Goal: Task Accomplishment & Management: Manage account settings

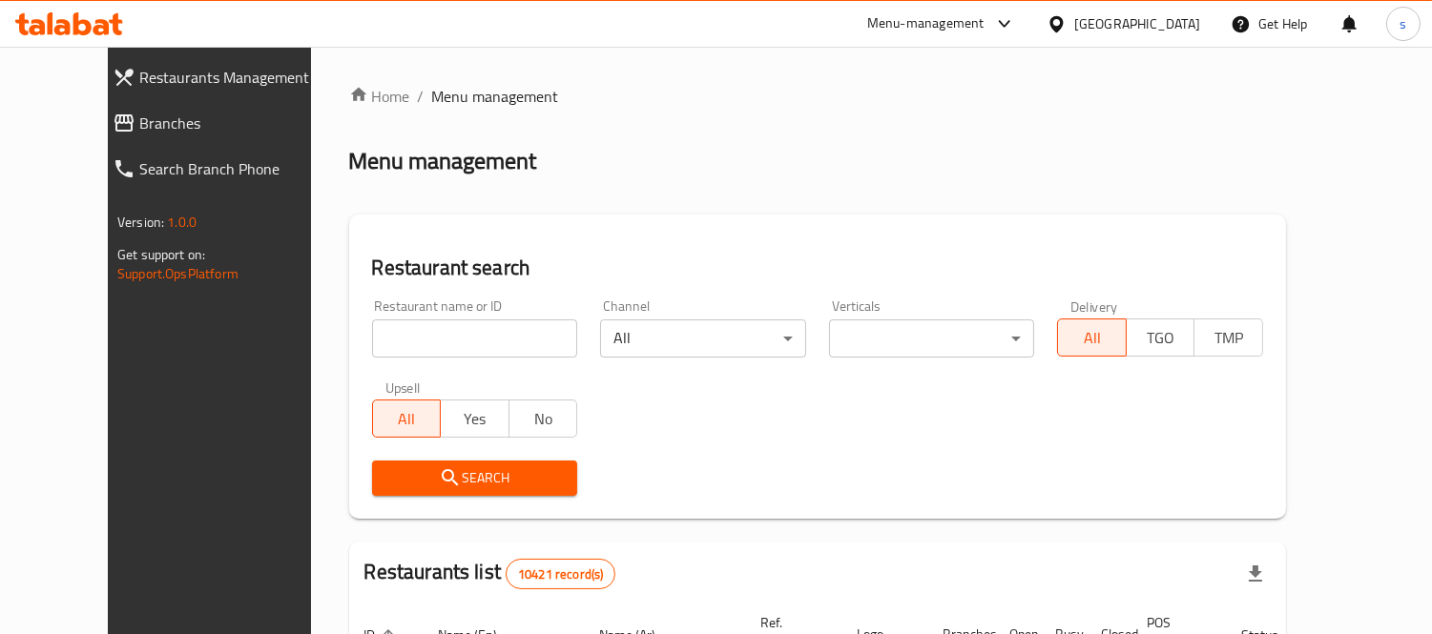
click at [97, 138] on link "Branches" at bounding box center [222, 123] width 250 height 46
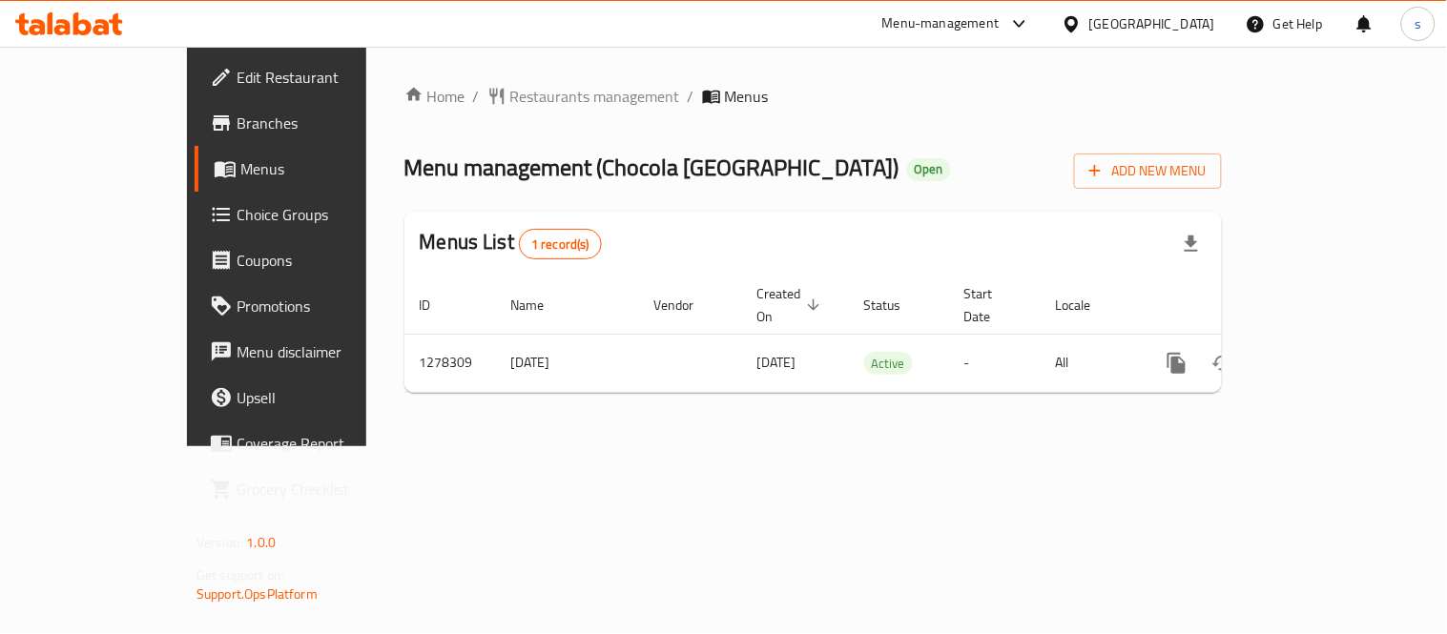
click at [1147, 20] on div "[GEOGRAPHIC_DATA]" at bounding box center [1138, 24] width 184 height 46
click at [1082, 20] on icon at bounding box center [1072, 24] width 20 height 20
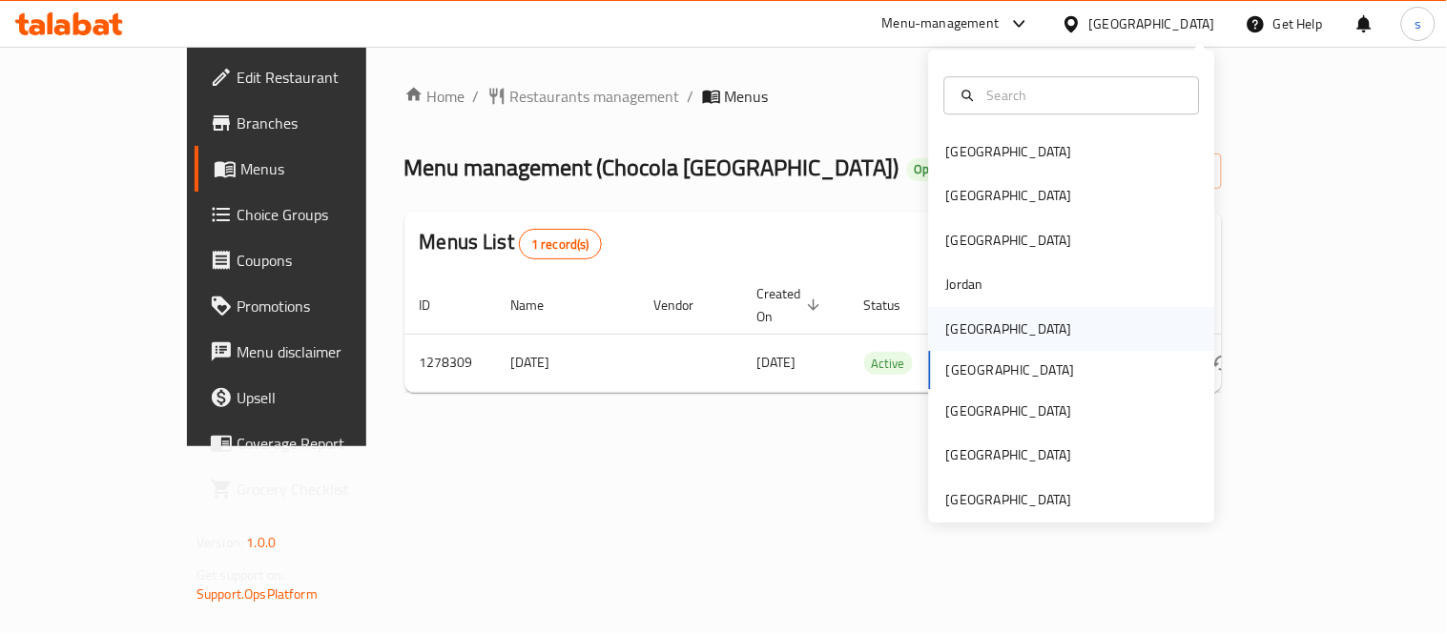
click at [946, 322] on div "[GEOGRAPHIC_DATA]" at bounding box center [1009, 329] width 126 height 21
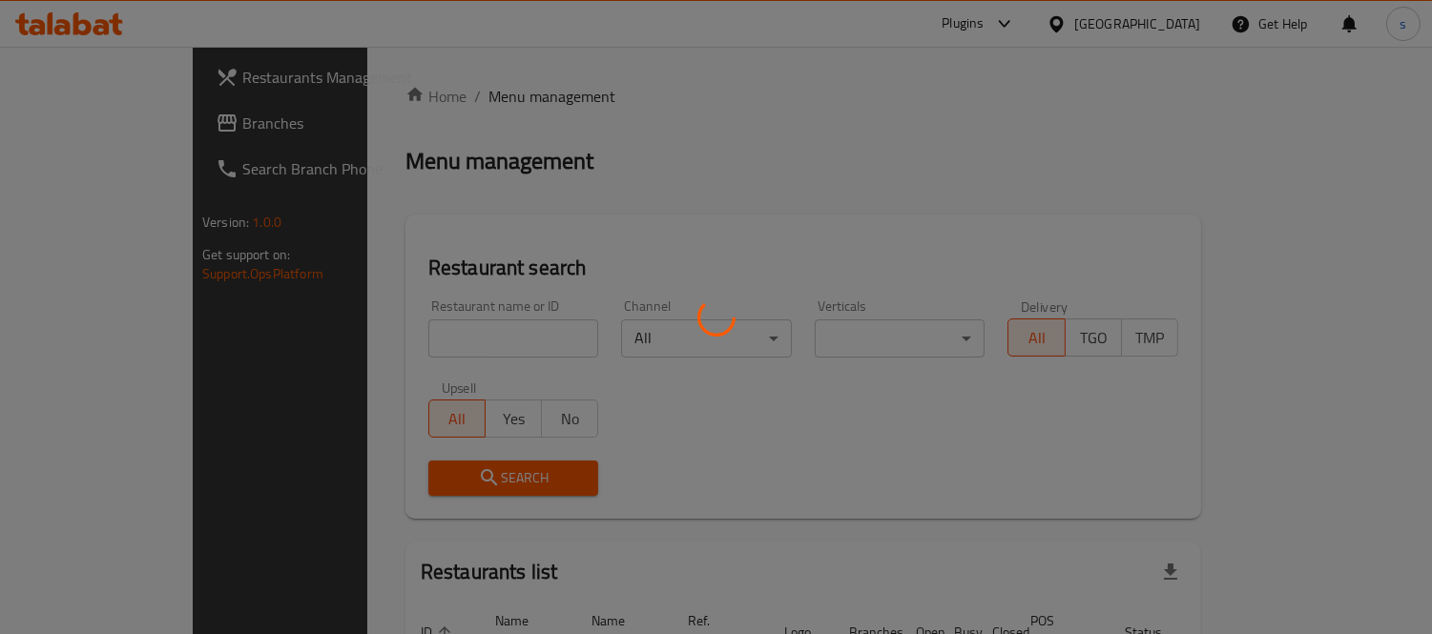
click at [103, 124] on div at bounding box center [716, 317] width 1432 height 634
click at [105, 126] on div at bounding box center [716, 317] width 1432 height 634
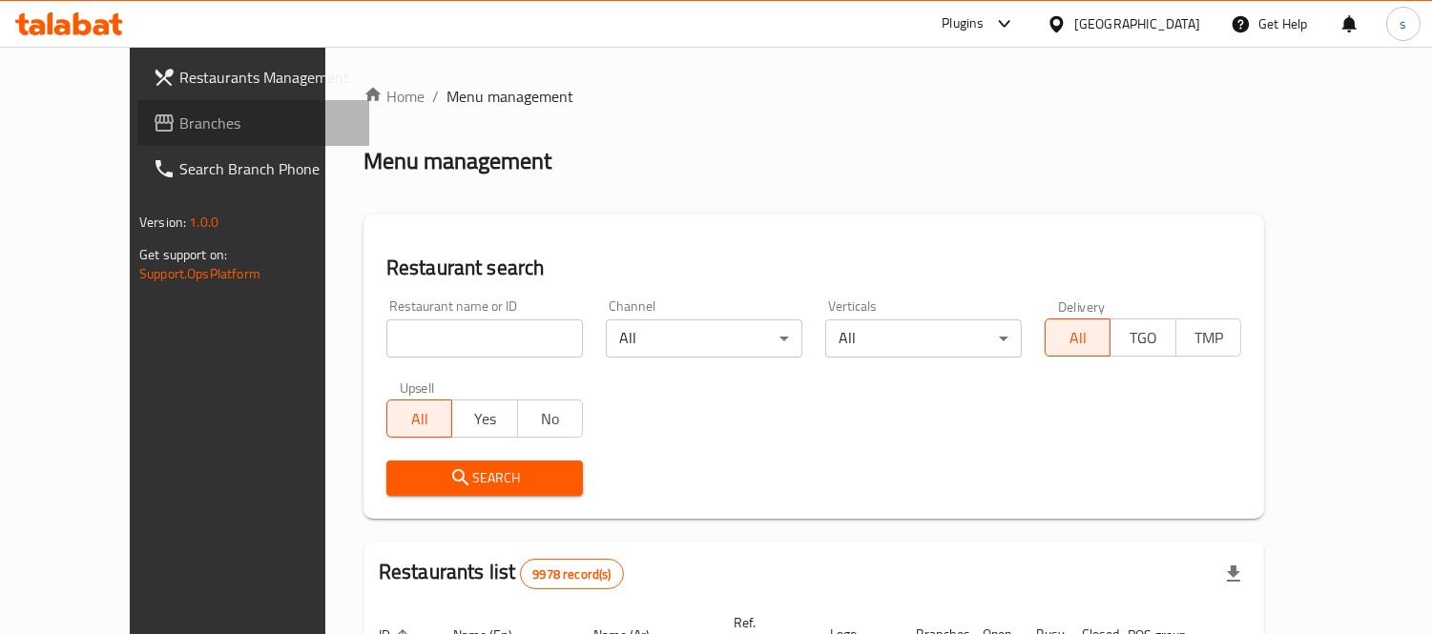
click at [179, 121] on span "Branches" at bounding box center [266, 123] width 175 height 23
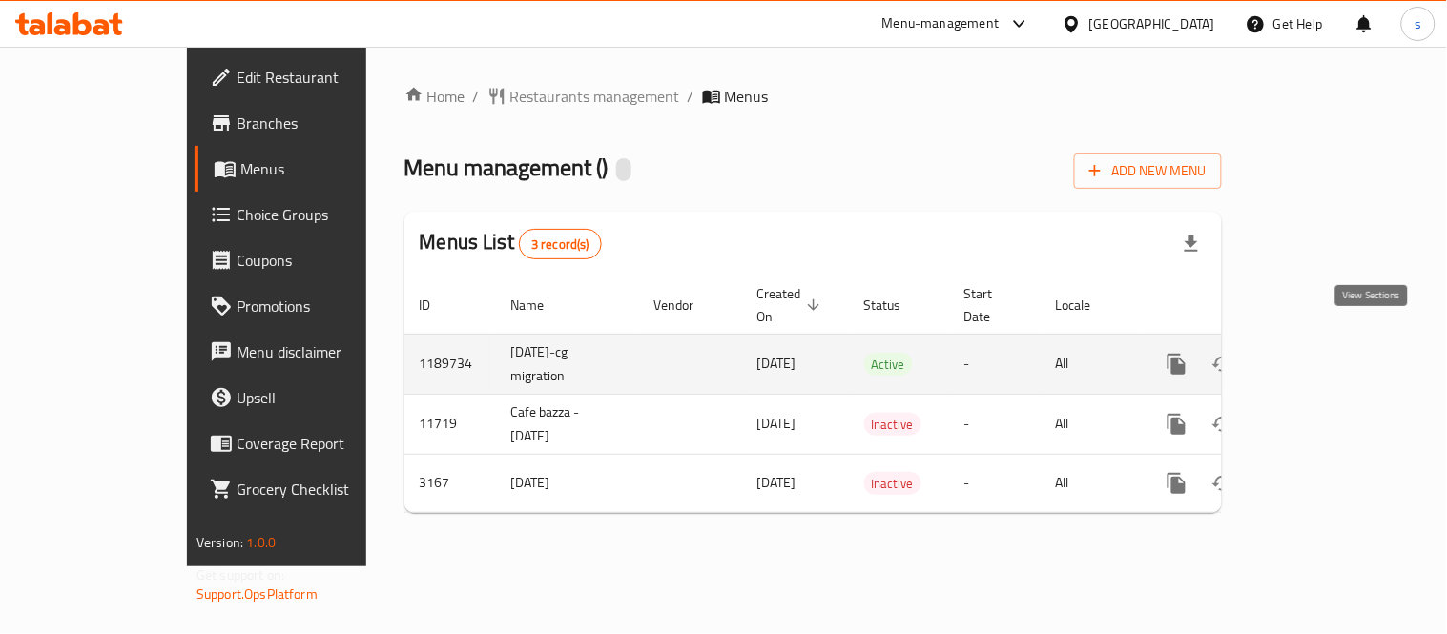
click at [1337, 341] on link "enhanced table" at bounding box center [1314, 364] width 46 height 46
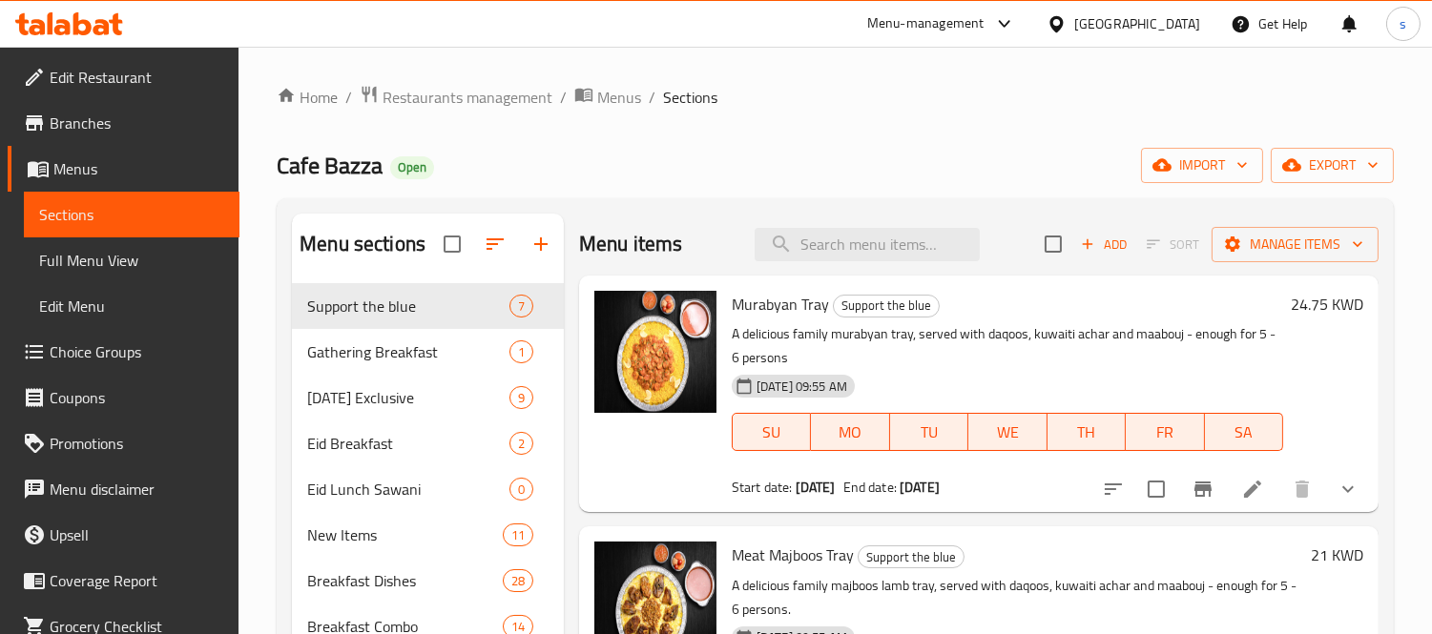
click at [102, 340] on span "Choice Groups" at bounding box center [137, 351] width 175 height 23
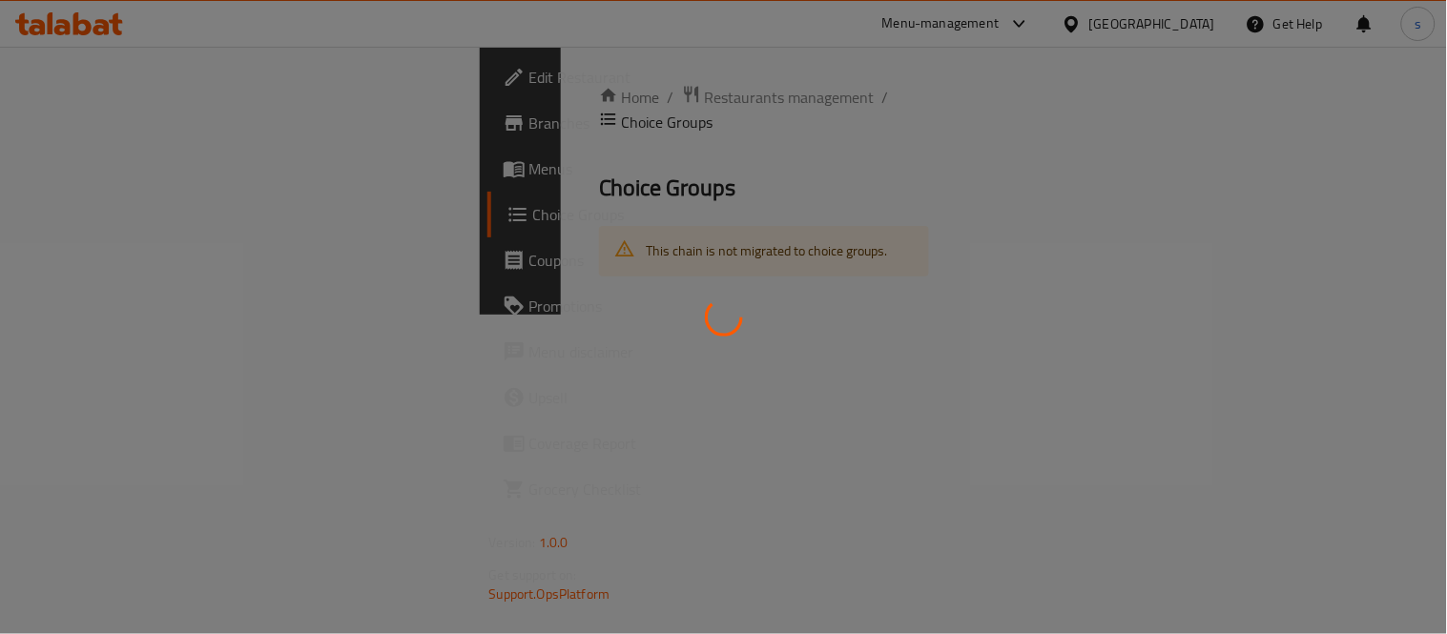
click at [951, 235] on div at bounding box center [723, 317] width 1447 height 634
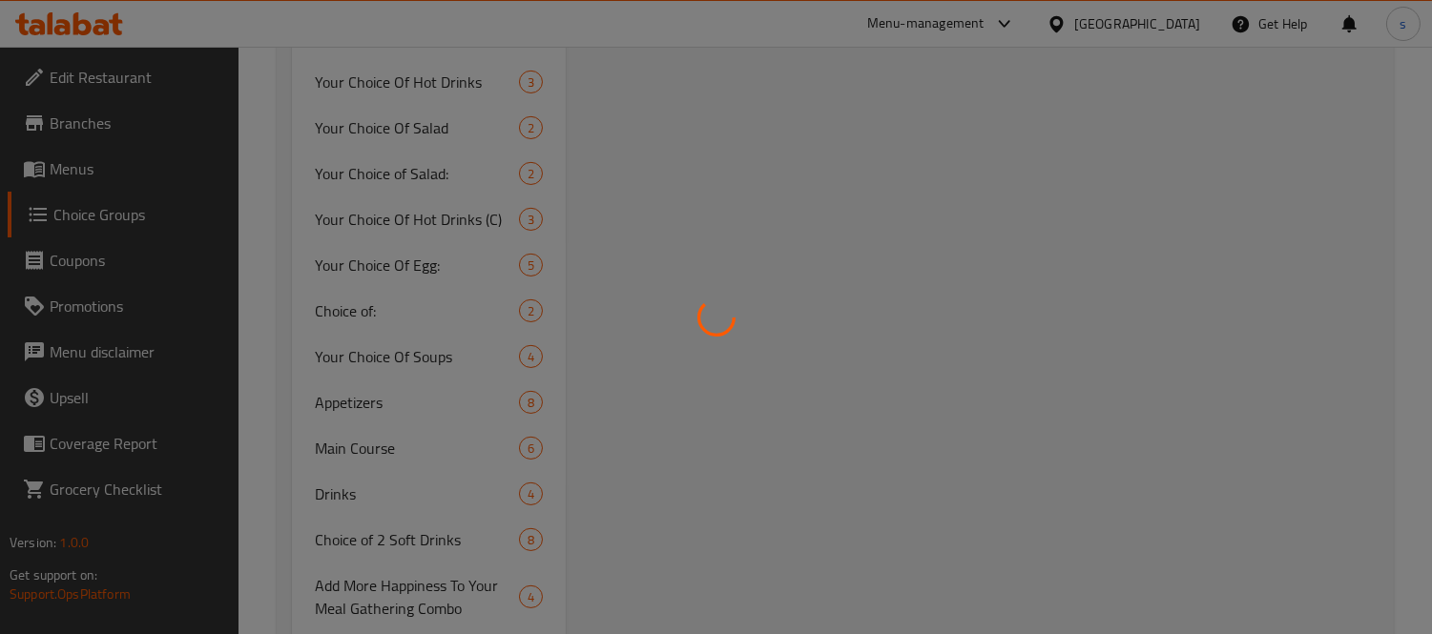
scroll to position [2774, 0]
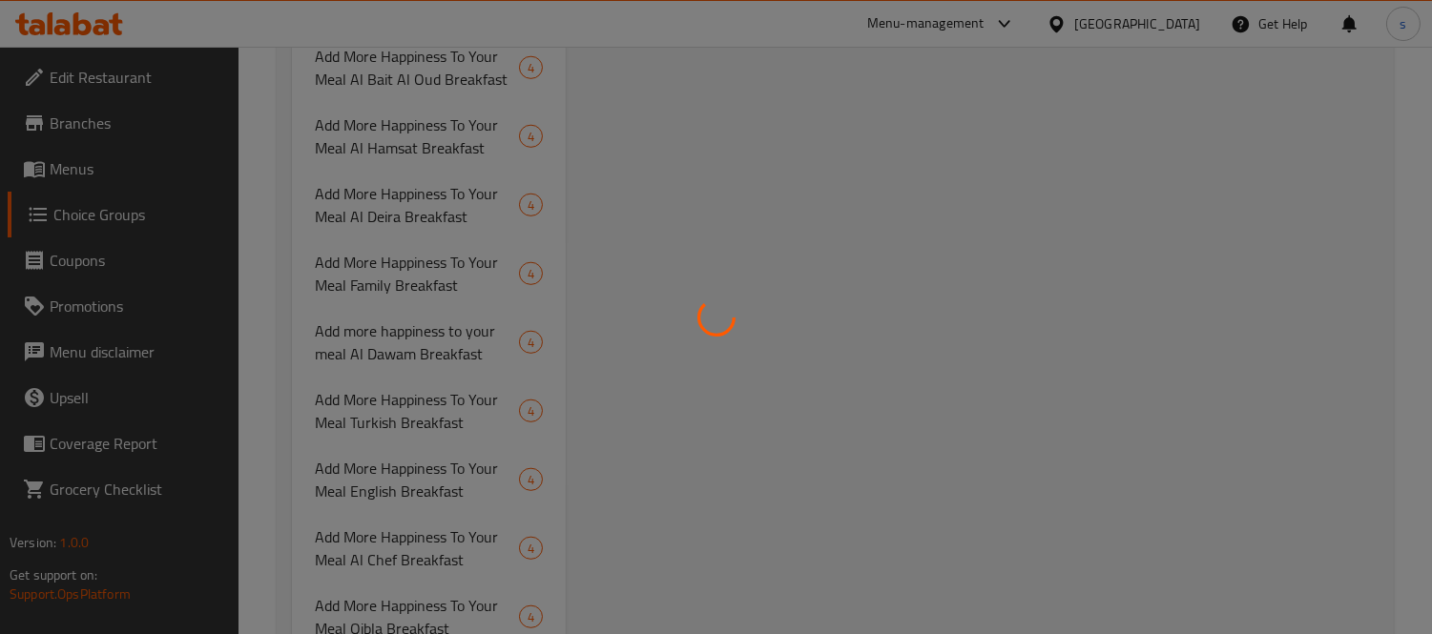
click at [440, 324] on div at bounding box center [716, 317] width 1432 height 634
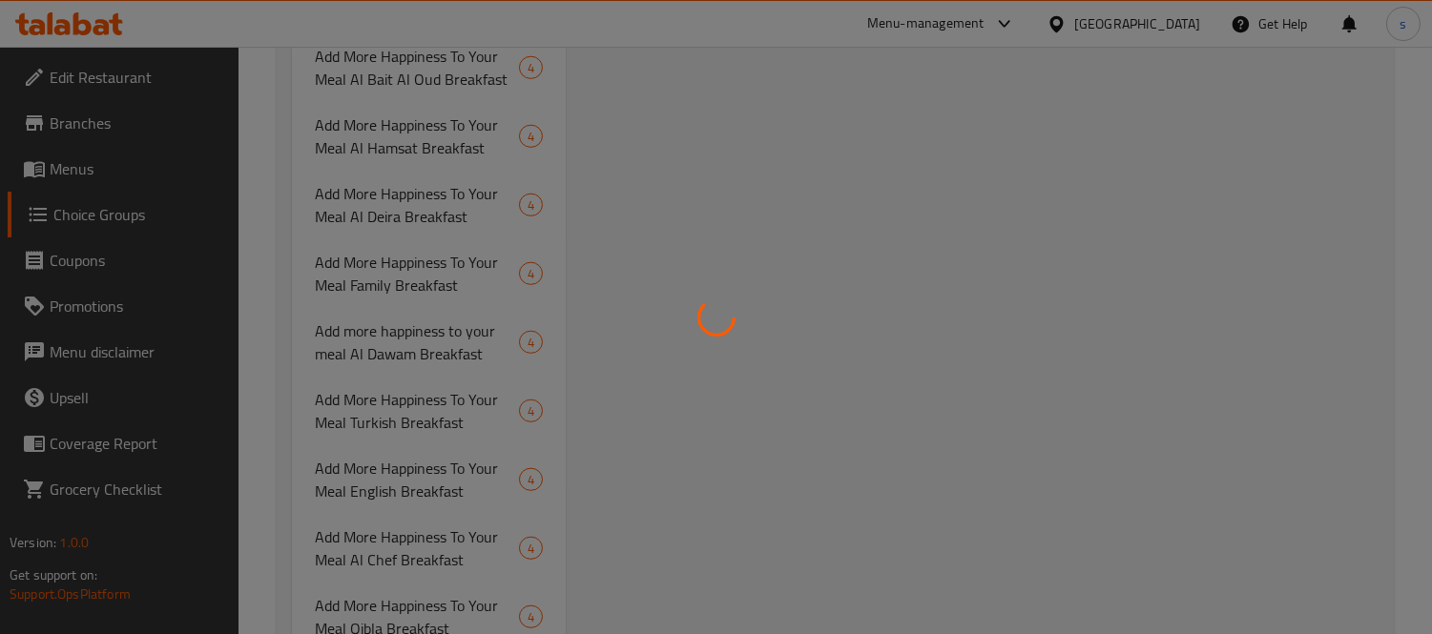
click at [440, 324] on div at bounding box center [716, 317] width 1432 height 634
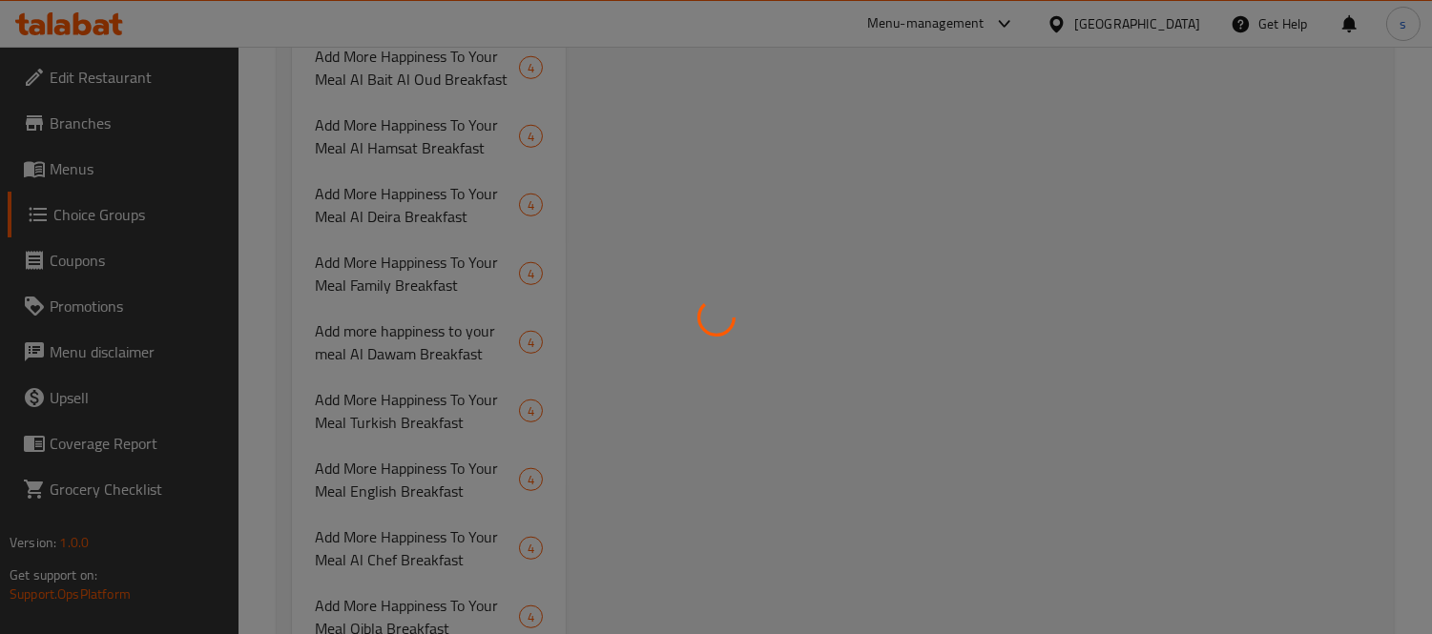
click at [440, 324] on div at bounding box center [716, 317] width 1432 height 634
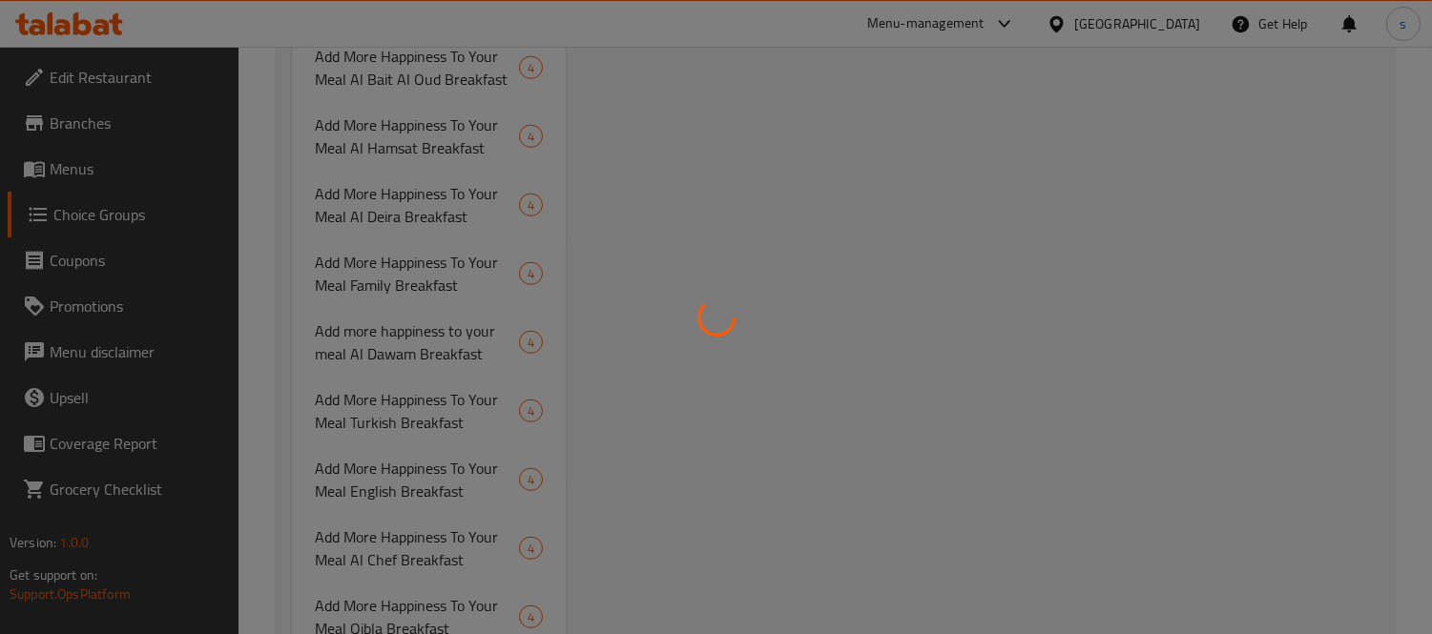
click at [440, 324] on div at bounding box center [716, 317] width 1432 height 634
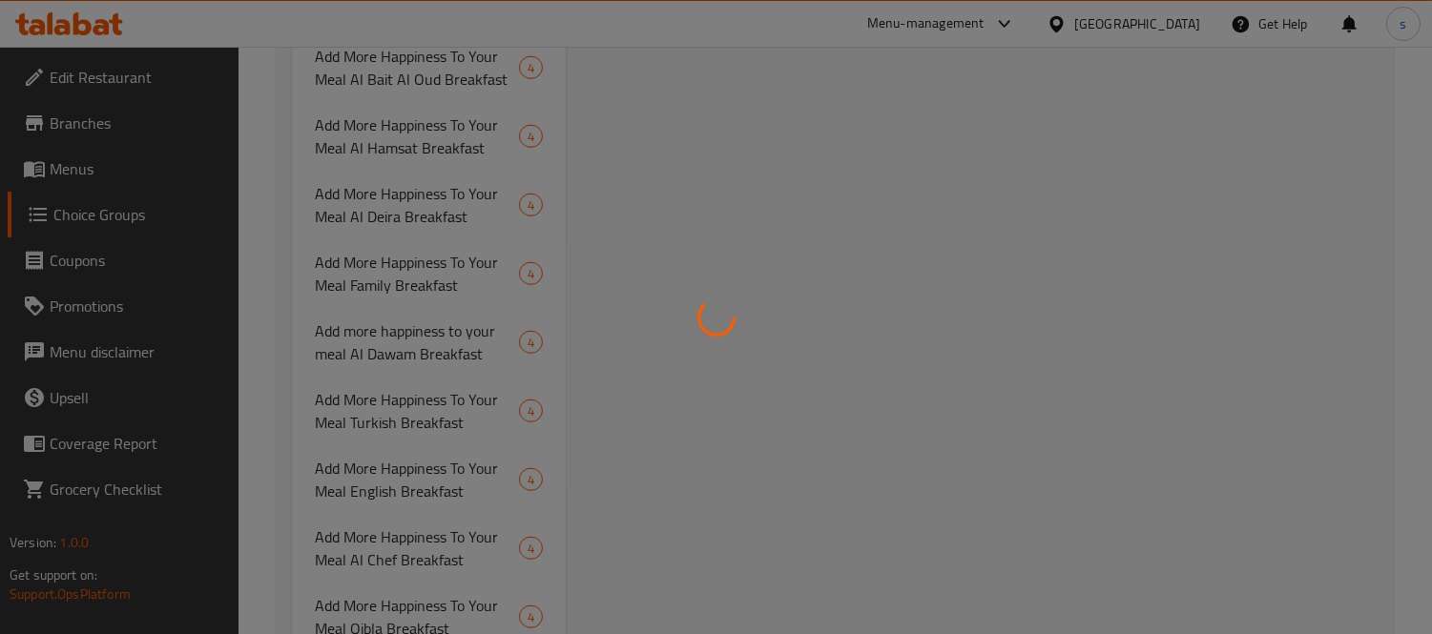
click at [440, 324] on div at bounding box center [716, 317] width 1432 height 634
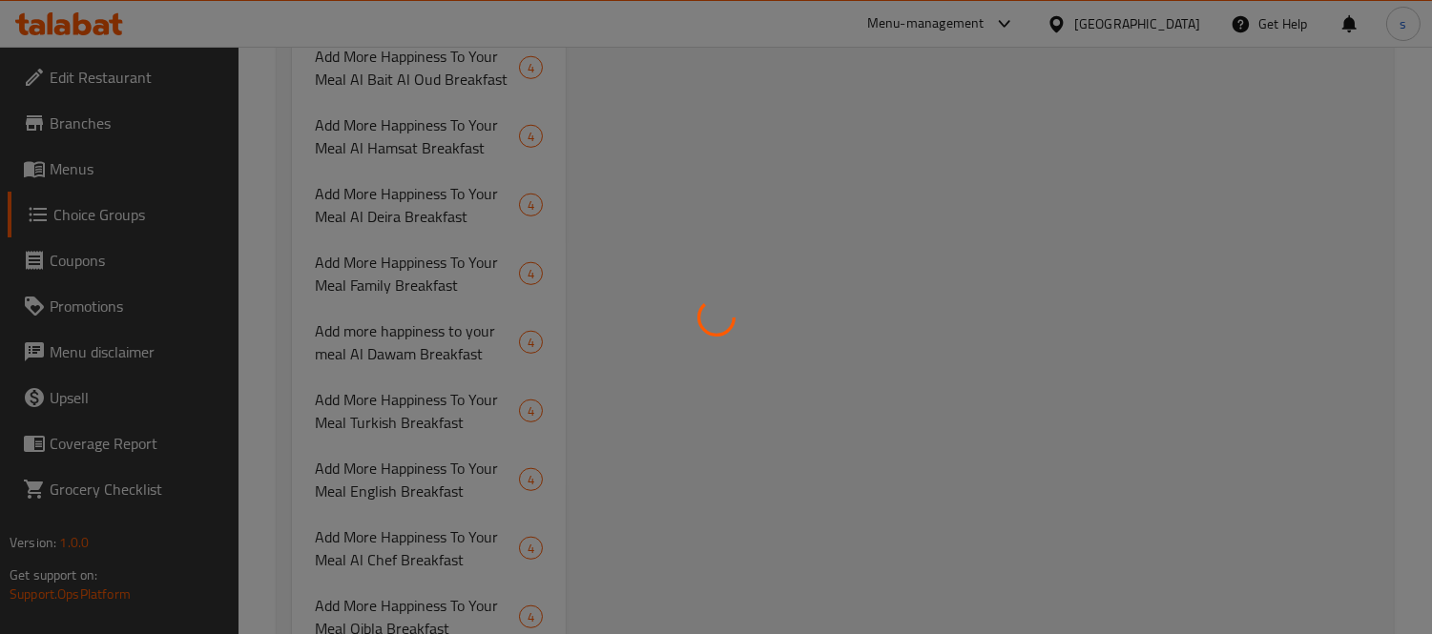
click at [440, 324] on div at bounding box center [716, 317] width 1432 height 634
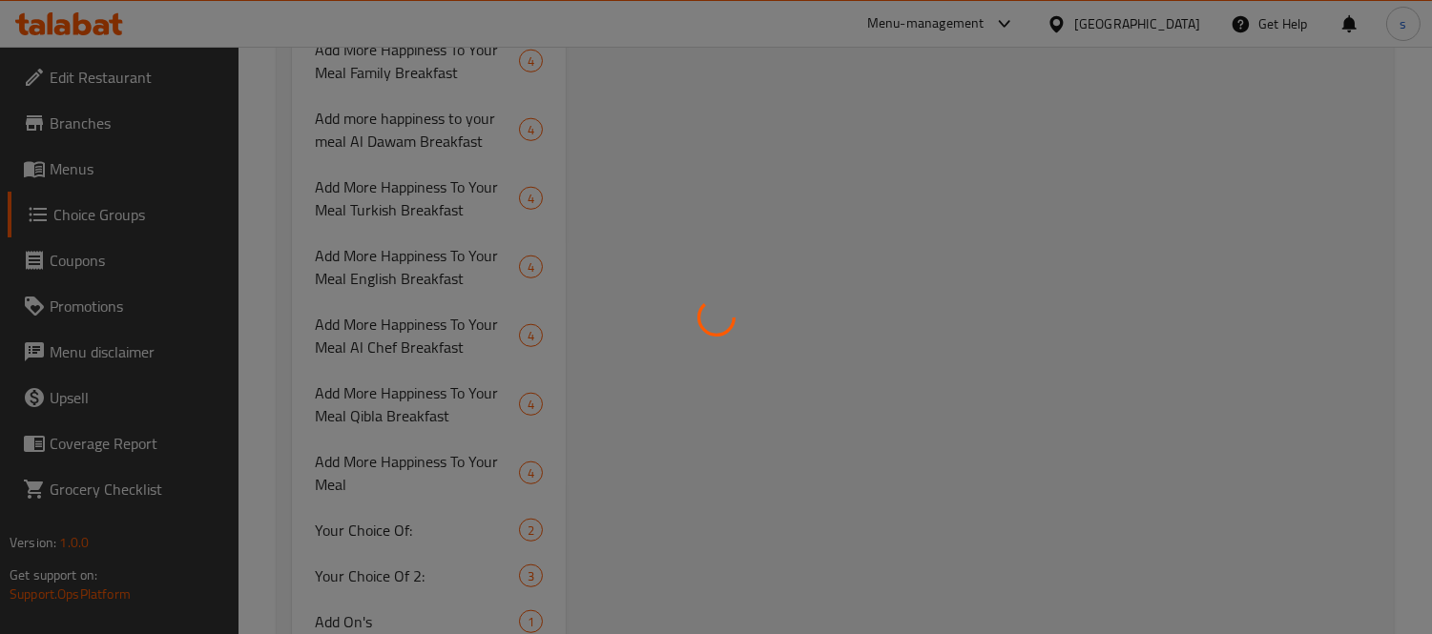
click at [397, 117] on div at bounding box center [716, 317] width 1432 height 634
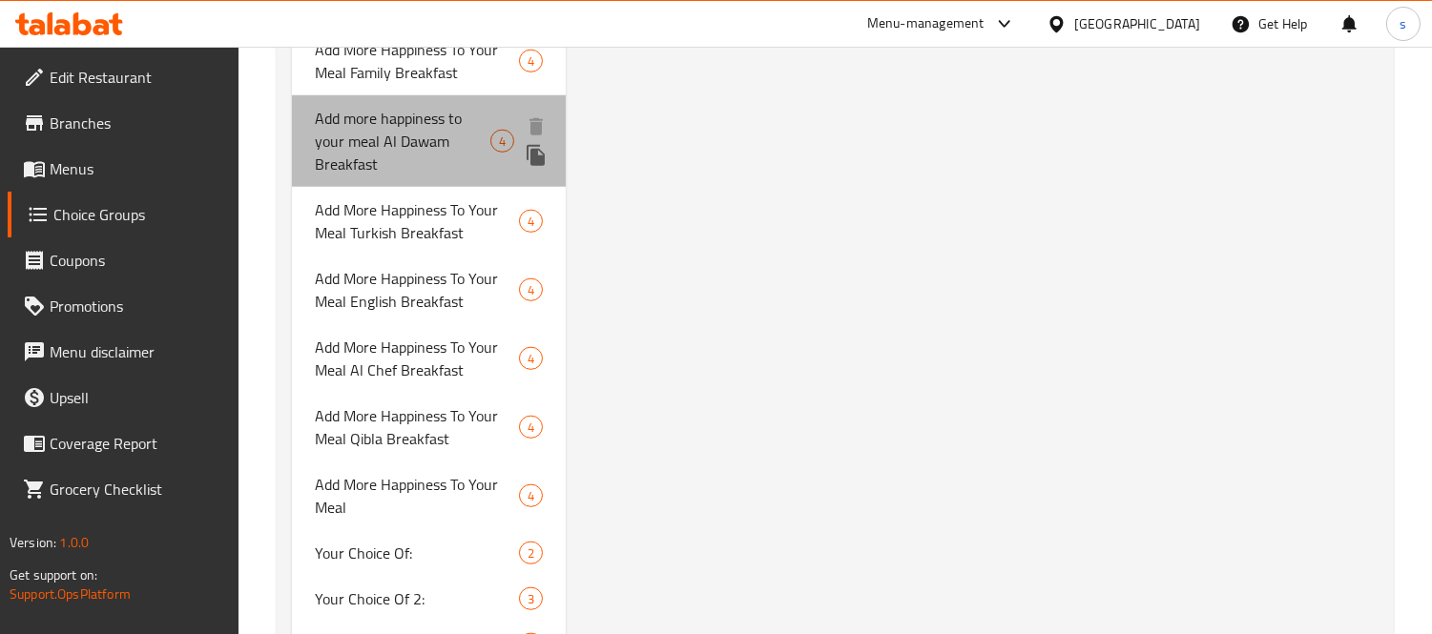
click at [397, 117] on span "Add more happiness to your meal Al Dawam Breakfast" at bounding box center [402, 141] width 175 height 69
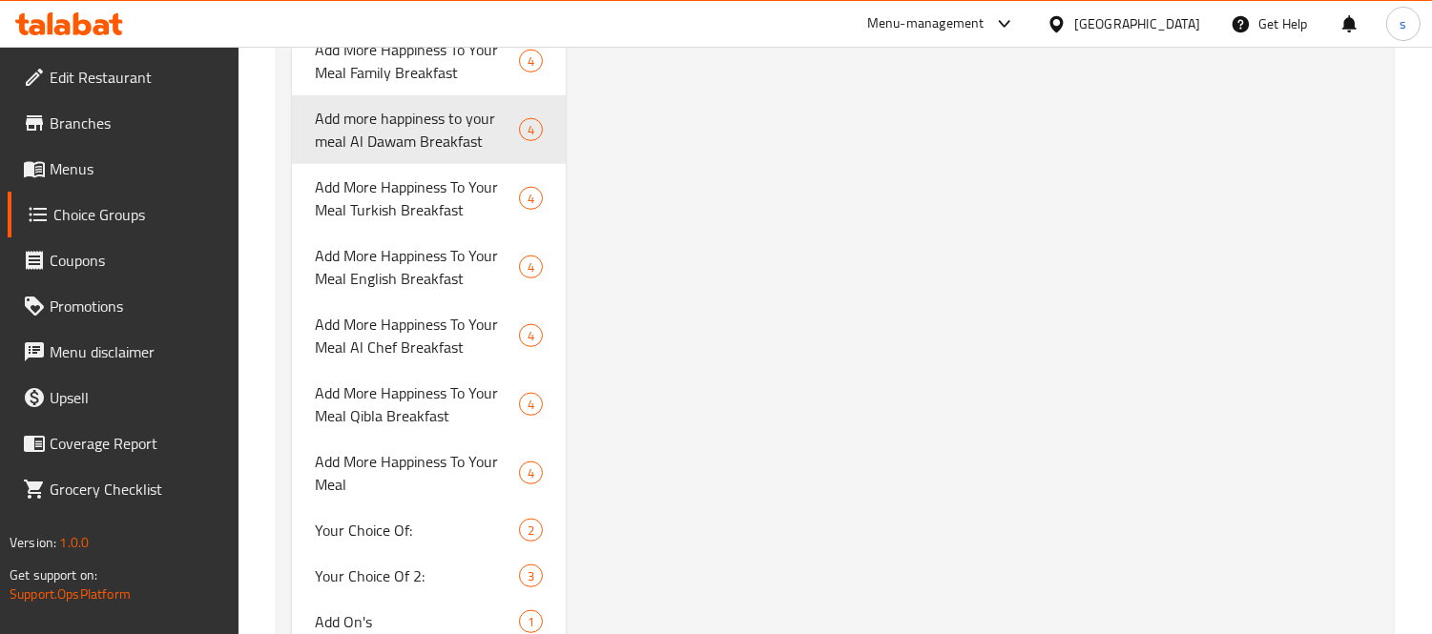
type input "Add more happiness to your meal Al Dawam Breakfast"
type input "زود وجبتك سعادة أكثر ريوق الدوام"
type input "0"
type input "4"
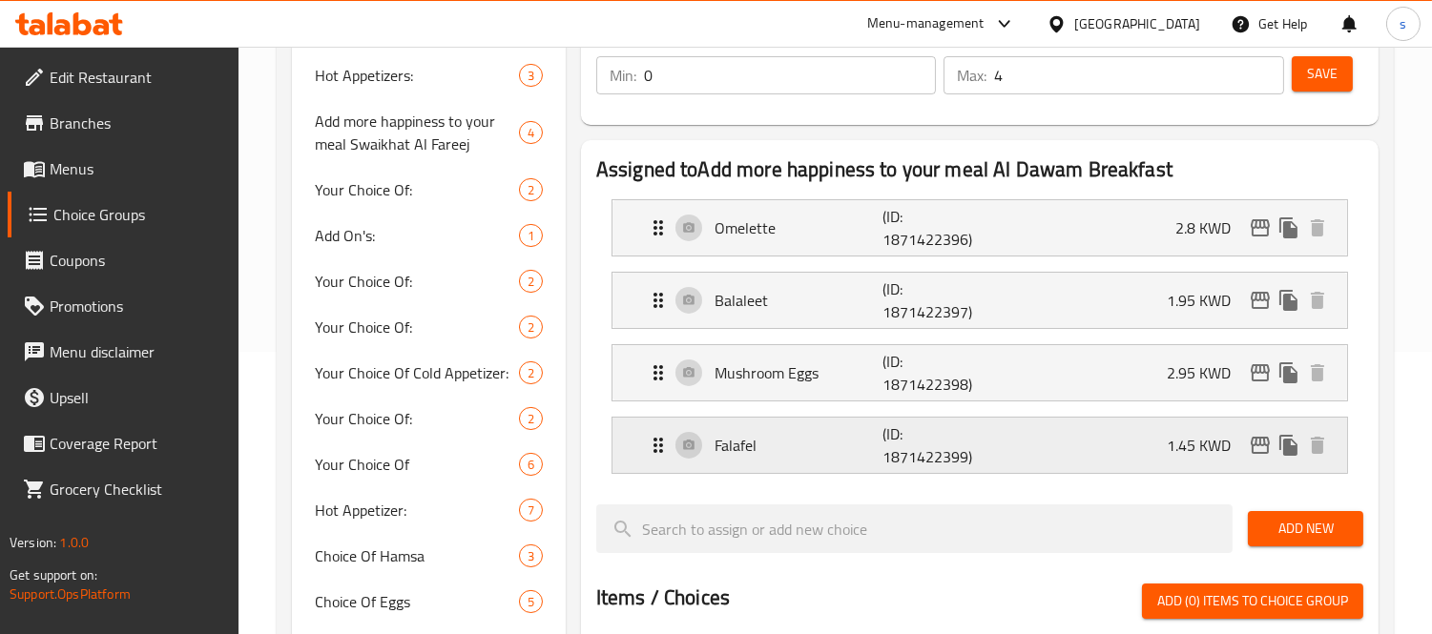
scroll to position [231, 0]
